Goal: Transaction & Acquisition: Purchase product/service

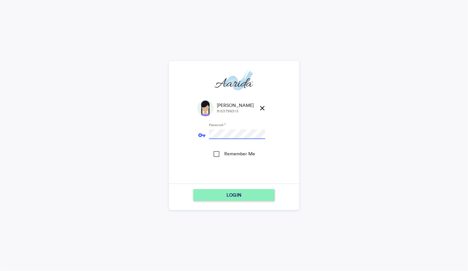
click at [215, 194] on div "LOGIN" at bounding box center [234, 195] width 76 height 12
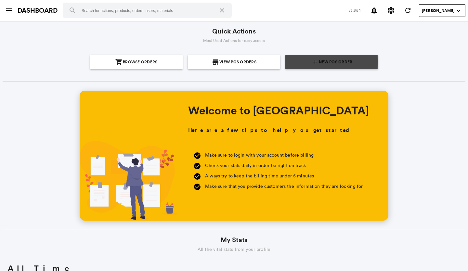
click at [319, 62] on span "New POS Order" at bounding box center [335, 62] width 33 height 14
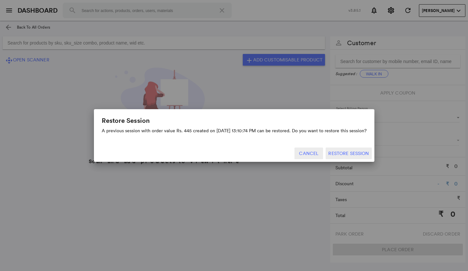
click at [303, 153] on button "Cancel" at bounding box center [309, 154] width 29 height 12
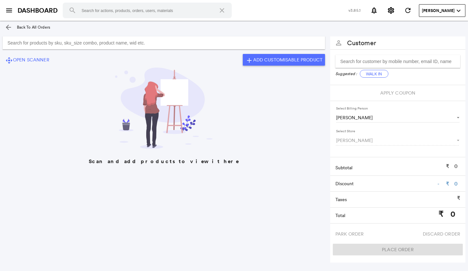
click at [190, 43] on input "Search for products by sku, sku_size combo, product name, wid etc." at bounding box center [164, 42] width 323 height 13
click at [192, 44] on input "Search for products by sku, sku_size combo, product name, wid etc." at bounding box center [164, 42] width 323 height 13
click at [154, 46] on input "Search for products by sku, sku_size combo, product name, wid etc." at bounding box center [164, 42] width 323 height 13
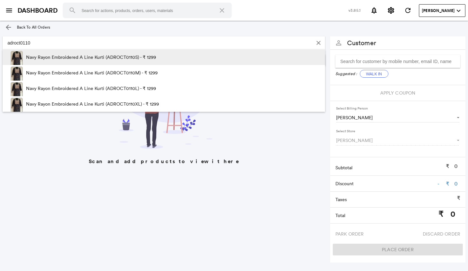
type input "adroct0110"
click at [126, 59] on p "Navy Rayon Embroidered A Line Kurti (ADROCT0110S) - ₹ 1299" at bounding box center [91, 57] width 130 height 16
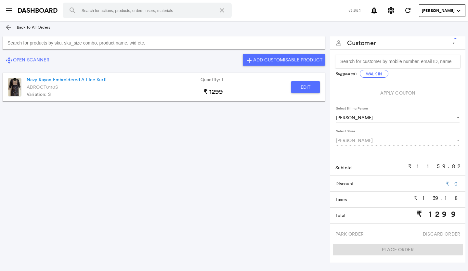
click at [309, 88] on button "Edit" at bounding box center [305, 87] width 29 height 12
type input "Navy Rayon Embroidered A Line Kurti"
type input "1"
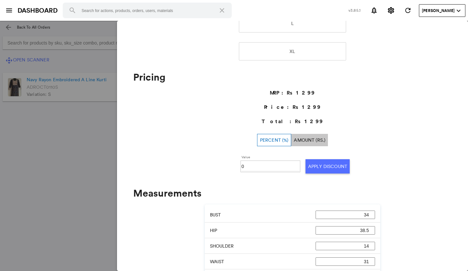
scroll to position [195, 0]
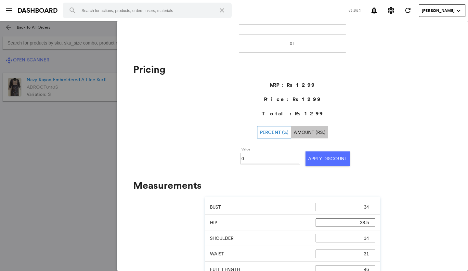
click at [263, 156] on input "0" at bounding box center [271, 159] width 58 height 10
type input "030"
click at [316, 162] on button "Apply Discount" at bounding box center [328, 159] width 44 height 14
click at [103, 181] on md-backdrop at bounding box center [234, 146] width 468 height 250
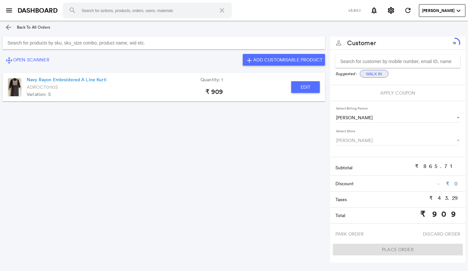
click at [378, 73] on button "Walk In" at bounding box center [374, 74] width 29 height 8
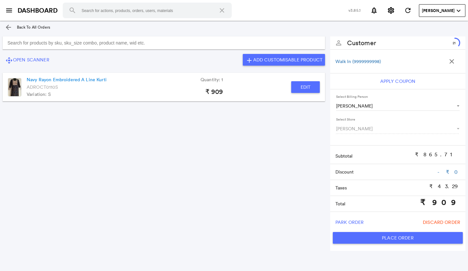
click at [360, 235] on button "Place Order" at bounding box center [398, 238] width 130 height 12
type input "909"
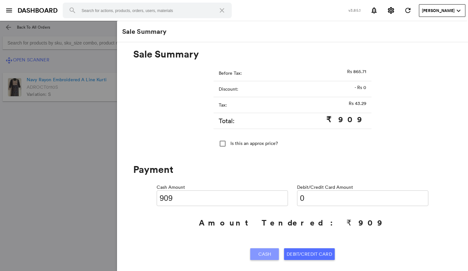
click at [263, 251] on span "Cash" at bounding box center [264, 254] width 13 height 12
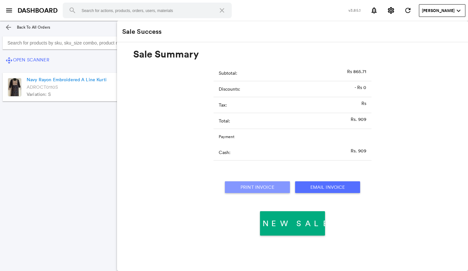
click at [273, 189] on button "Print Invoice" at bounding box center [257, 187] width 65 height 12
click at [12, 12] on md-icon "menu" at bounding box center [9, 11] width 8 height 8
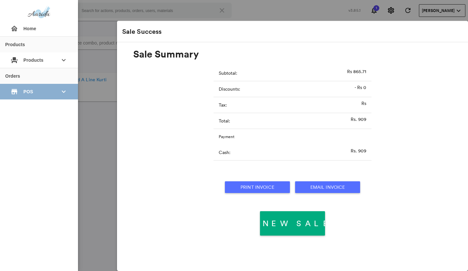
click at [25, 91] on span "POS" at bounding box center [38, 92] width 31 height 12
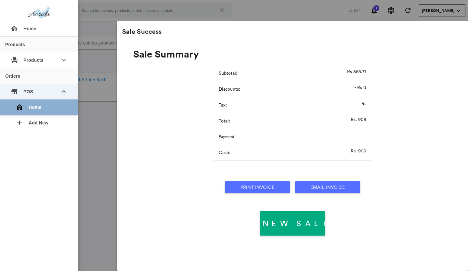
click at [29, 103] on div "home Home" at bounding box center [41, 107] width 62 height 16
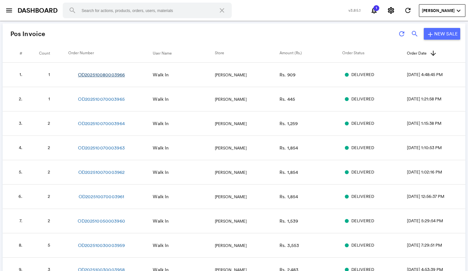
click at [93, 73] on link "OD202510080003966" at bounding box center [101, 75] width 47 height 7
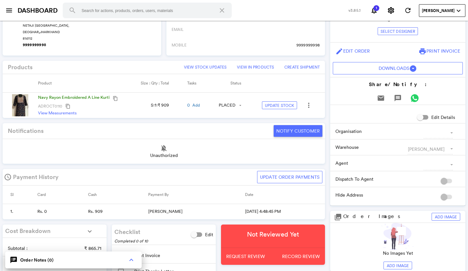
scroll to position [163, 0]
